Goal: Task Accomplishment & Management: Manage account settings

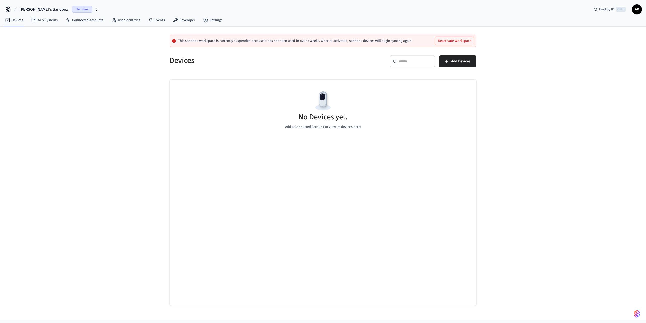
click at [72, 7] on span "Sandbox" at bounding box center [82, 9] width 20 height 7
click at [90, 39] on span "Sandbox" at bounding box center [100, 42] width 20 height 7
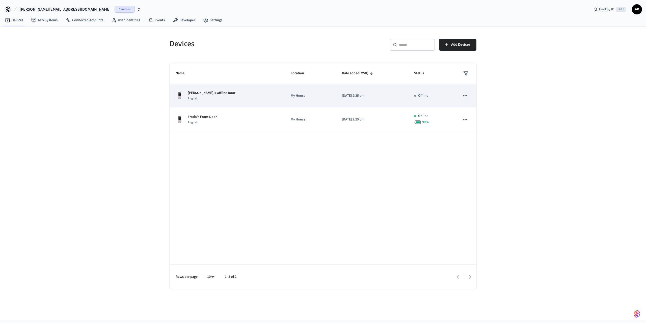
click at [395, 93] on p "[DATE] 2:25 pm" at bounding box center [372, 95] width 60 height 5
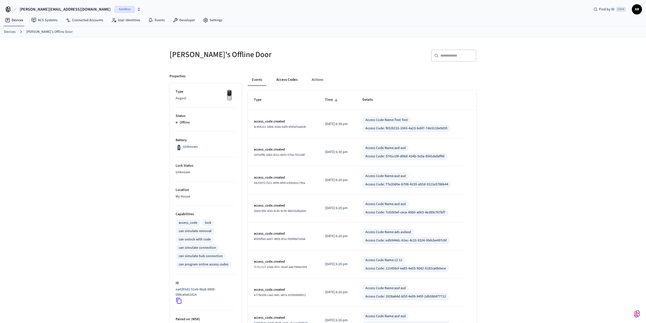
click at [281, 79] on button "Access Codes" at bounding box center [286, 80] width 29 height 12
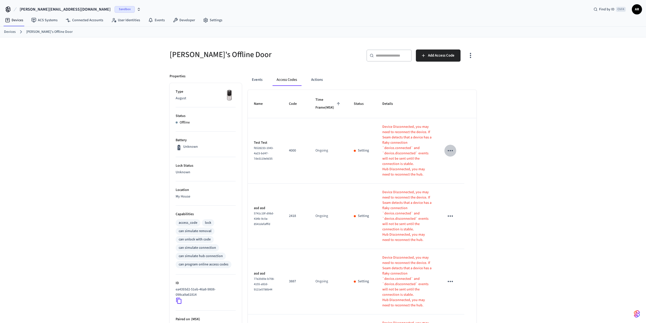
click at [453, 151] on icon "sticky table" at bounding box center [450, 150] width 5 height 1
click at [525, 165] on div at bounding box center [323, 161] width 646 height 323
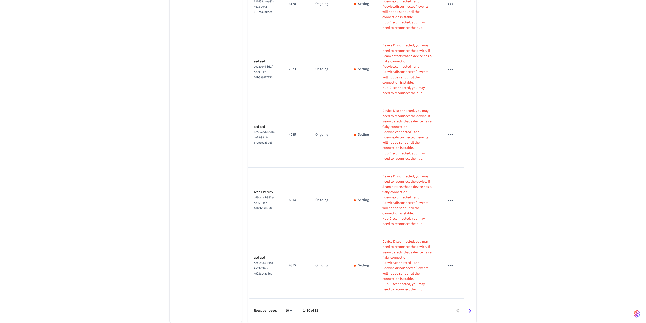
scroll to position [745, 0]
